Goal: Navigation & Orientation: Find specific page/section

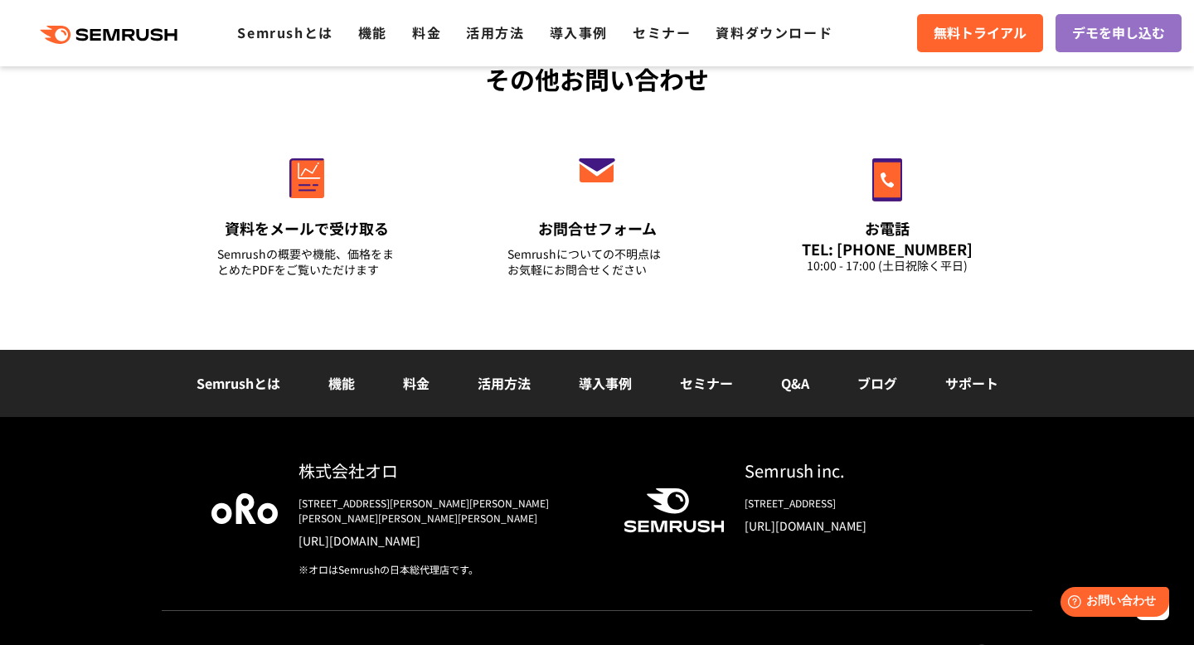
click at [940, 644] on link "プライバシーポリシー (英語)" at bounding box center [886, 651] width 129 height 14
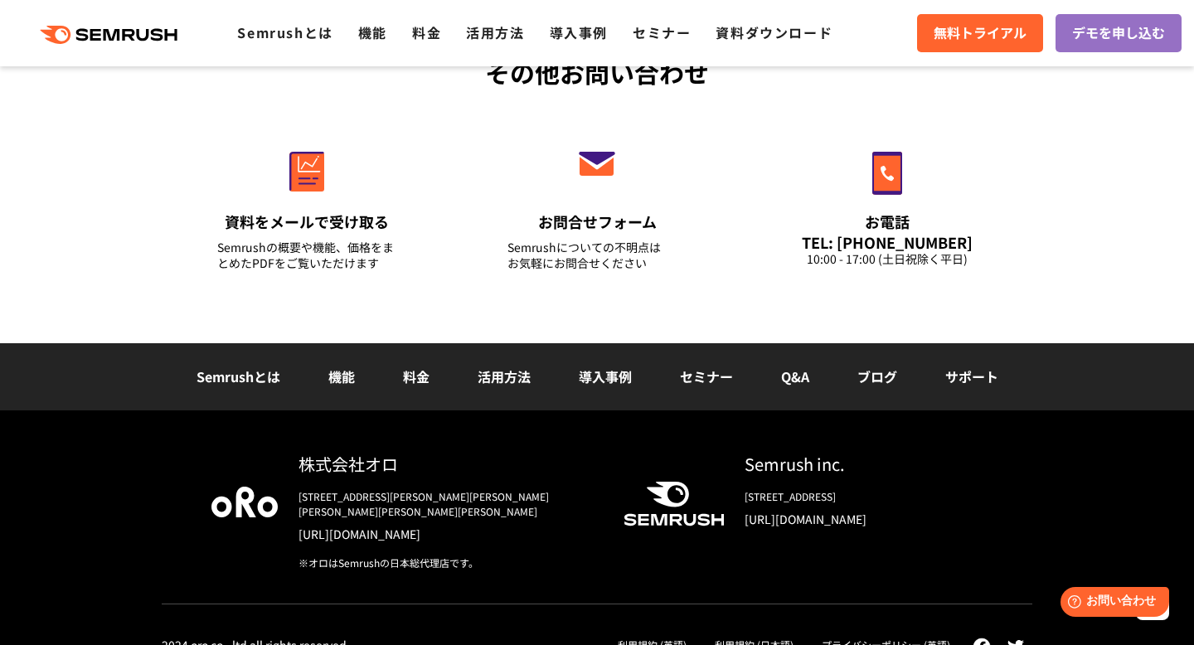
scroll to position [5913, 0]
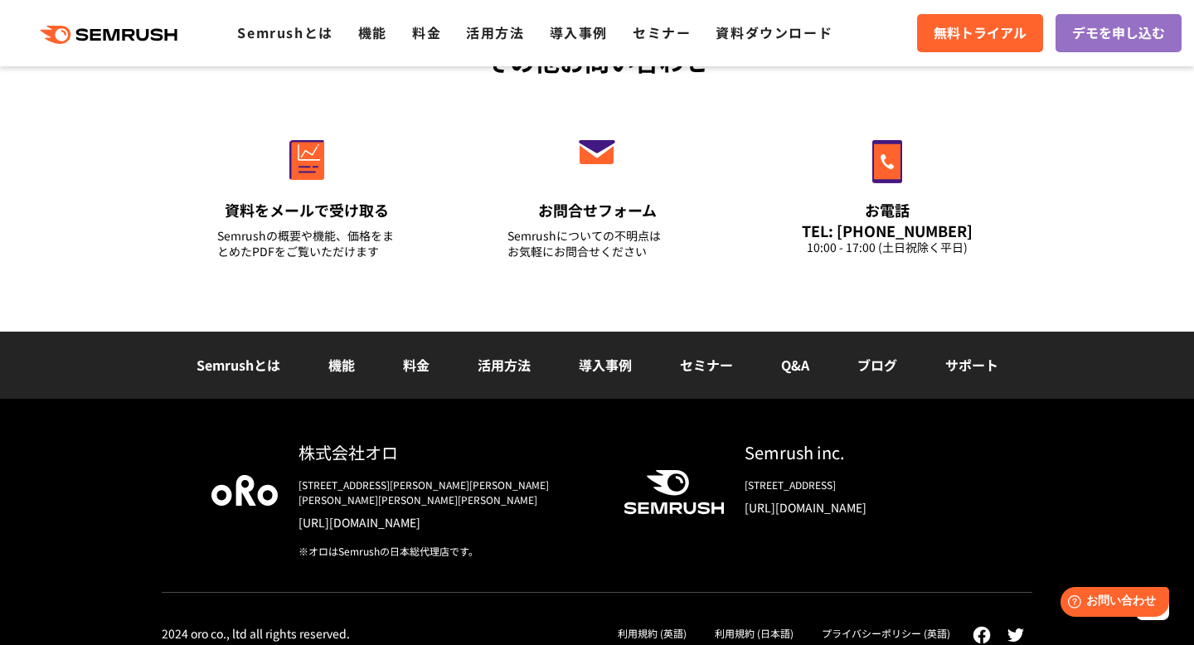
click at [1165, 614] on html "Help お問い合わせ" at bounding box center [1111, 598] width 129 height 36
click at [770, 626] on link "利用規約 (日本語)" at bounding box center [754, 633] width 79 height 14
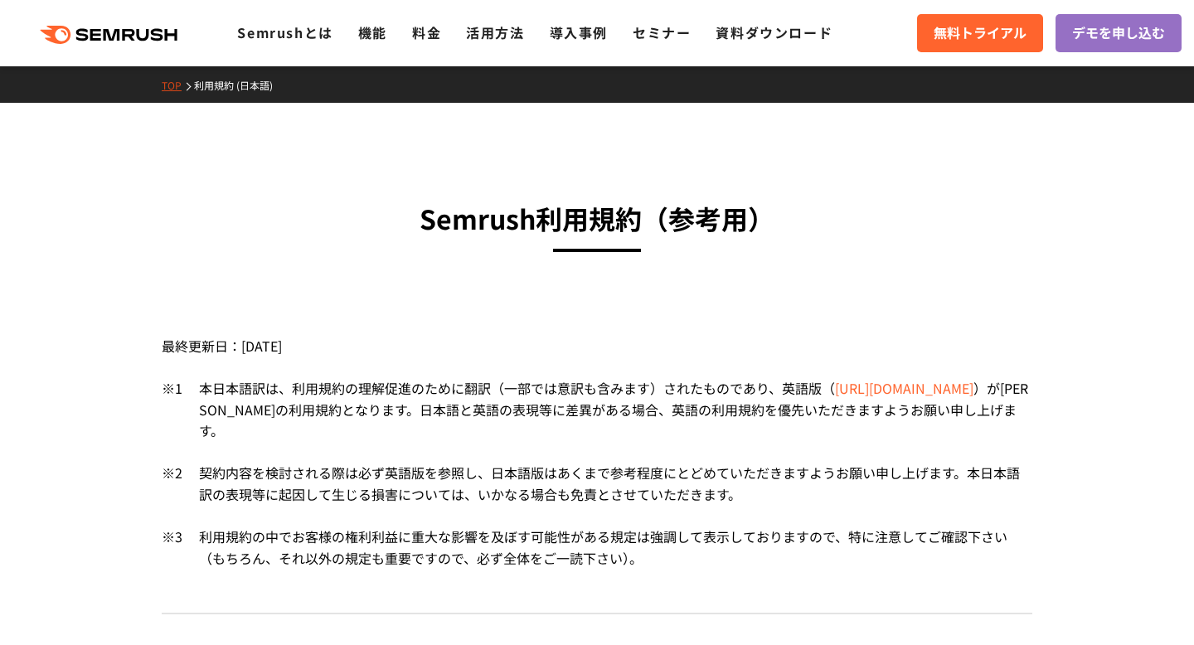
click at [147, 36] on icon ".cls {fill: #FF642D;}" at bounding box center [110, 35] width 187 height 18
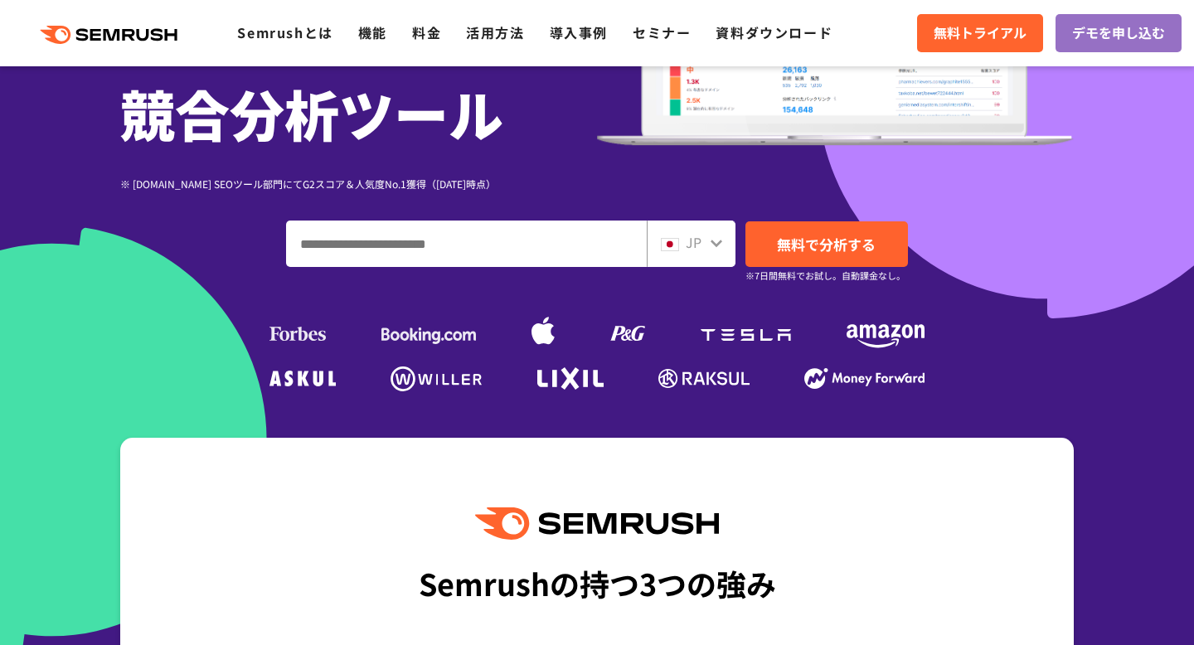
click at [697, 228] on div "JP" at bounding box center [691, 244] width 89 height 46
click at [716, 255] on div "JP" at bounding box center [691, 244] width 89 height 46
click at [686, 244] on span "JP" at bounding box center [694, 242] width 16 height 20
